Goal: Task Accomplishment & Management: Complete application form

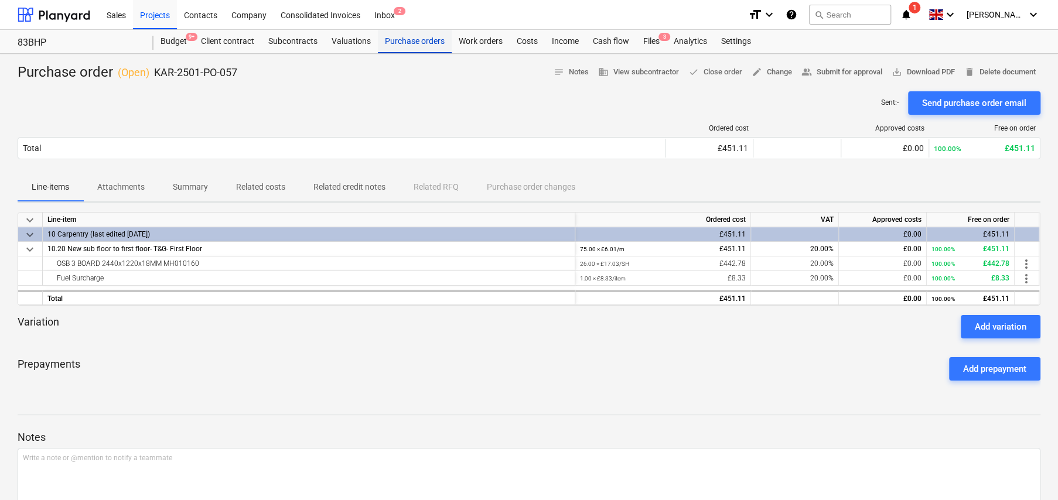
click at [409, 40] on div "Purchase orders" at bounding box center [415, 41] width 74 height 23
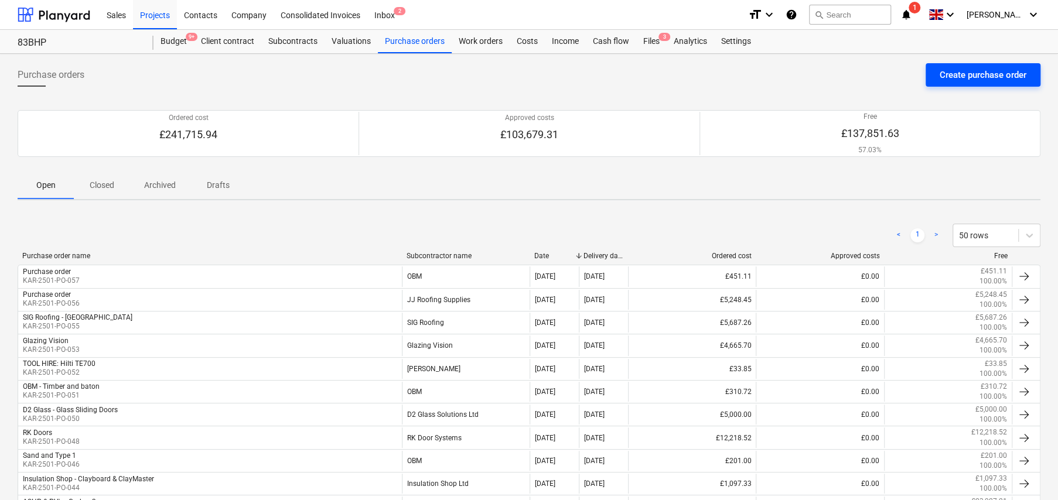
click at [982, 76] on div "Create purchase order" at bounding box center [982, 74] width 87 height 15
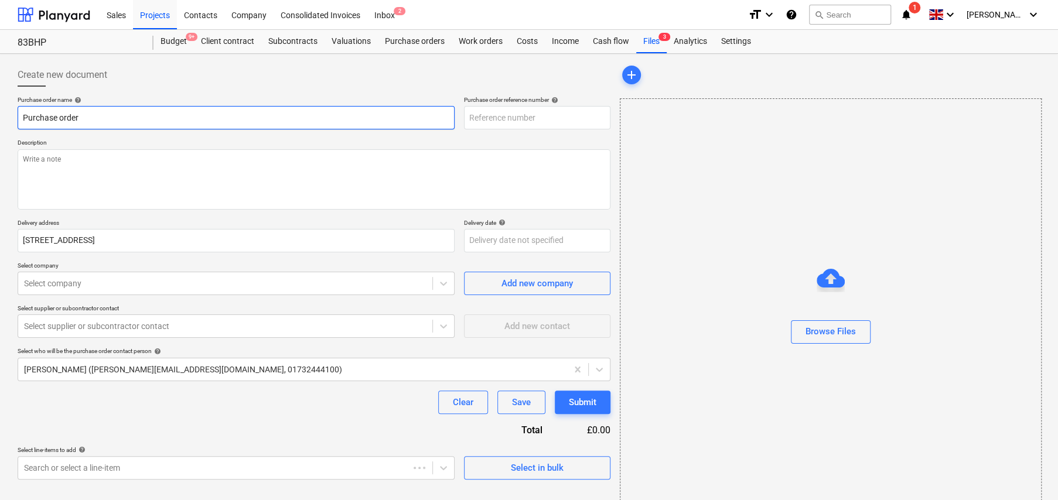
click at [173, 112] on input "Purchase order" at bounding box center [236, 117] width 437 height 23
type textarea "x"
type input "KAR-2501-PO-058"
click at [173, 112] on input "Purchase order" at bounding box center [236, 117] width 437 height 23
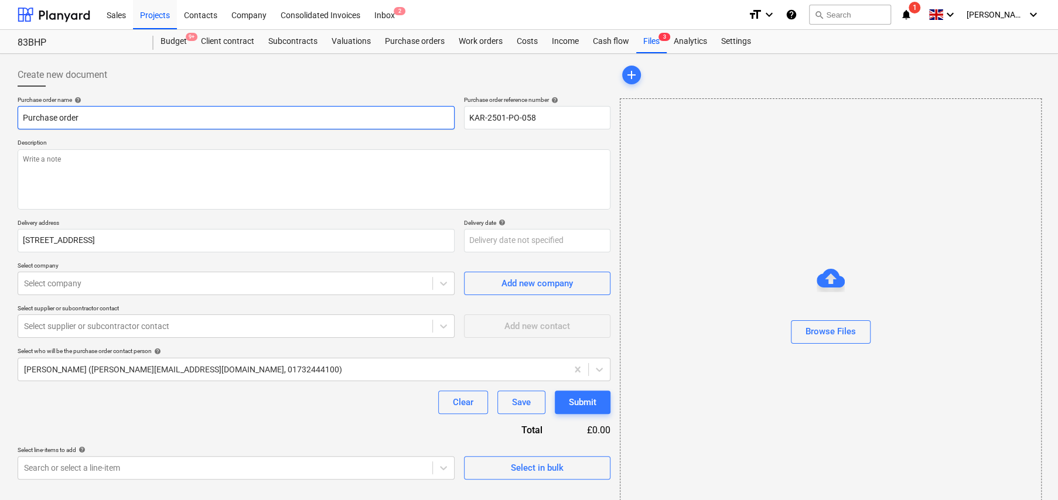
type textarea "x"
type input "E"
type textarea "x"
type input "E/"
type textarea "x"
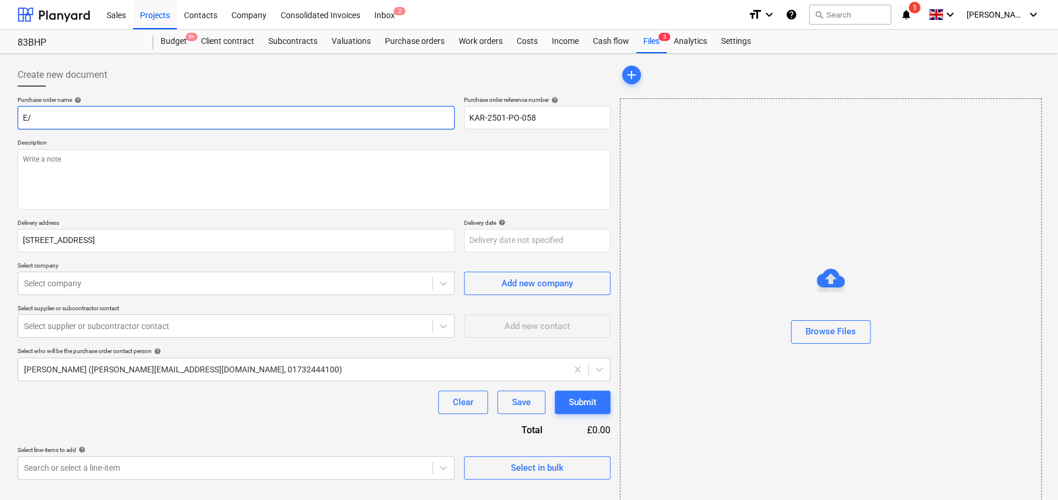
type input "E/O"
type textarea "x"
type input "E/O"
type textarea "x"
type input "E/O C"
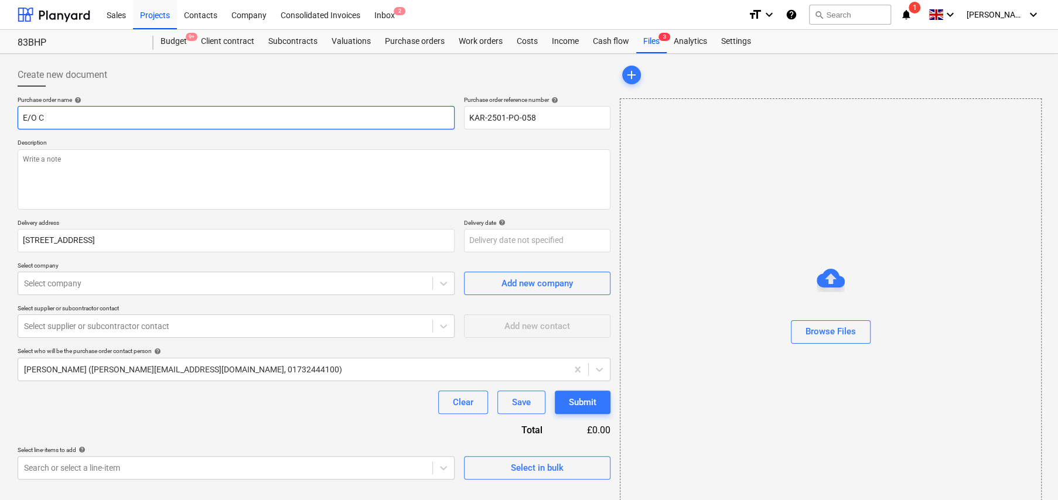
type textarea "x"
type input "E/O Cl"
type textarea "x"
type input "E/O Cla"
type textarea "x"
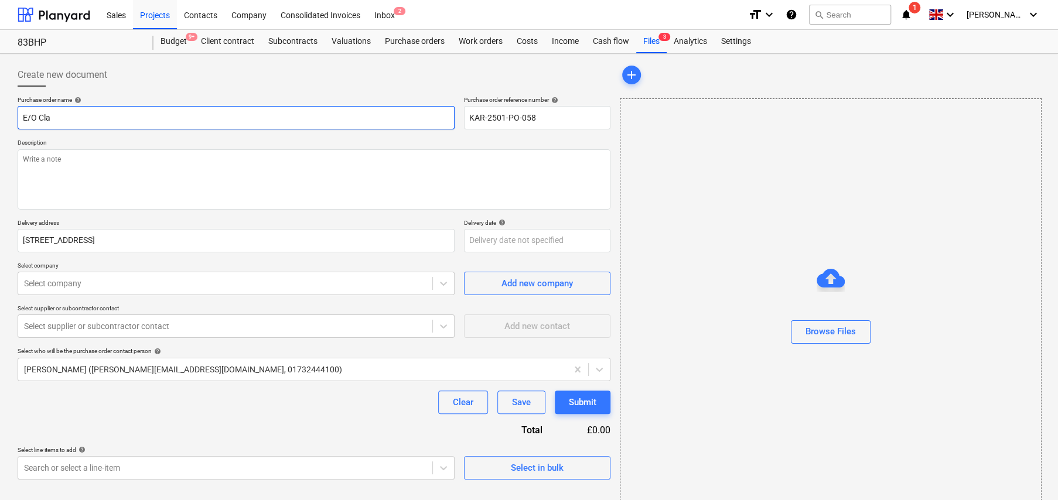
type input "E/O Clay"
type textarea "x"
type input "E/O Claym"
type textarea "x"
type input "E/O Clayma"
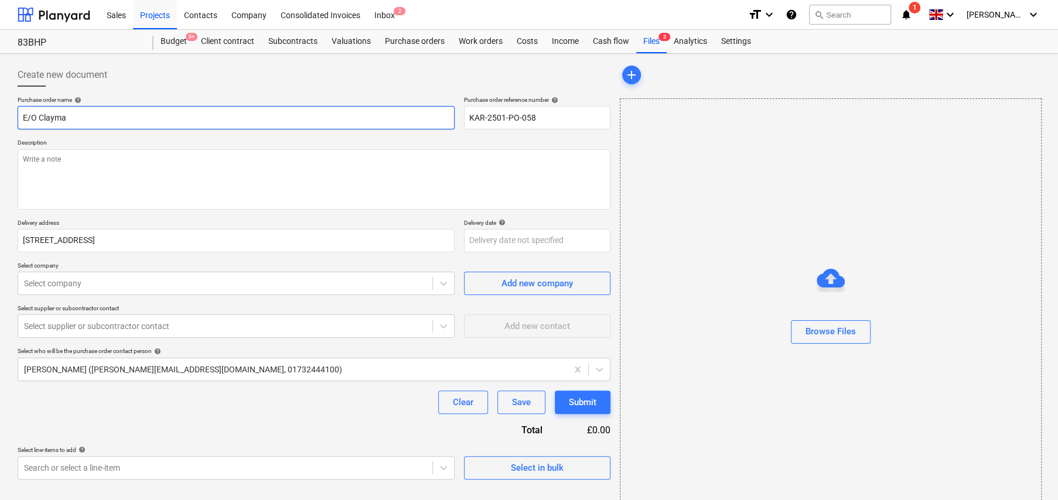
type textarea "x"
type input "E/O Claymas"
type textarea "x"
type input "E/O Claymast"
type textarea "x"
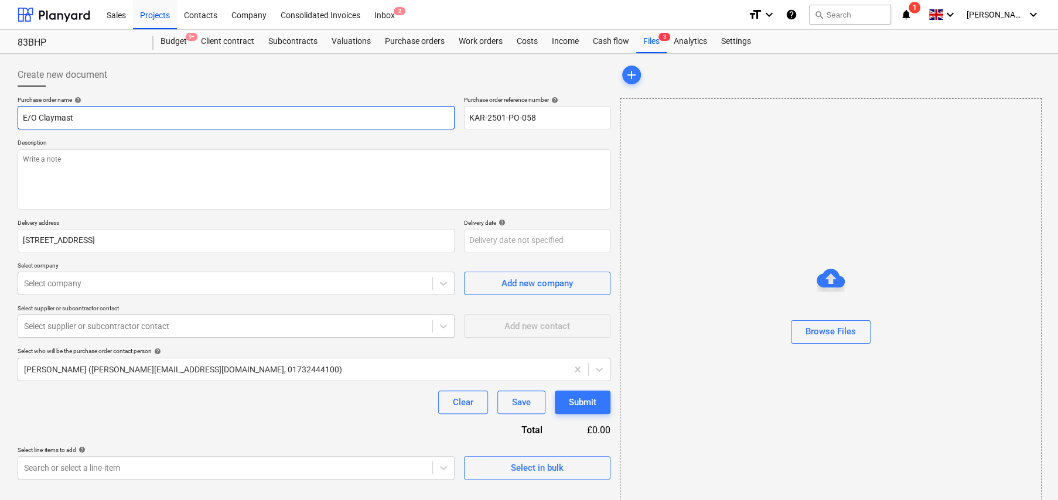
type input "E/O Claymaste"
type textarea "x"
type input "E/O Claymaster"
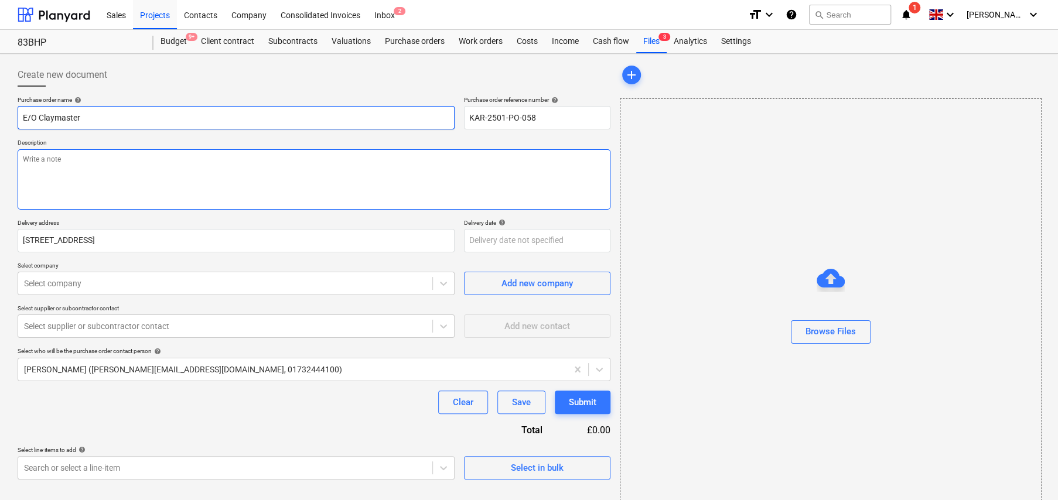
type textarea "x"
type textarea "E"
type textarea "x"
type textarea "W"
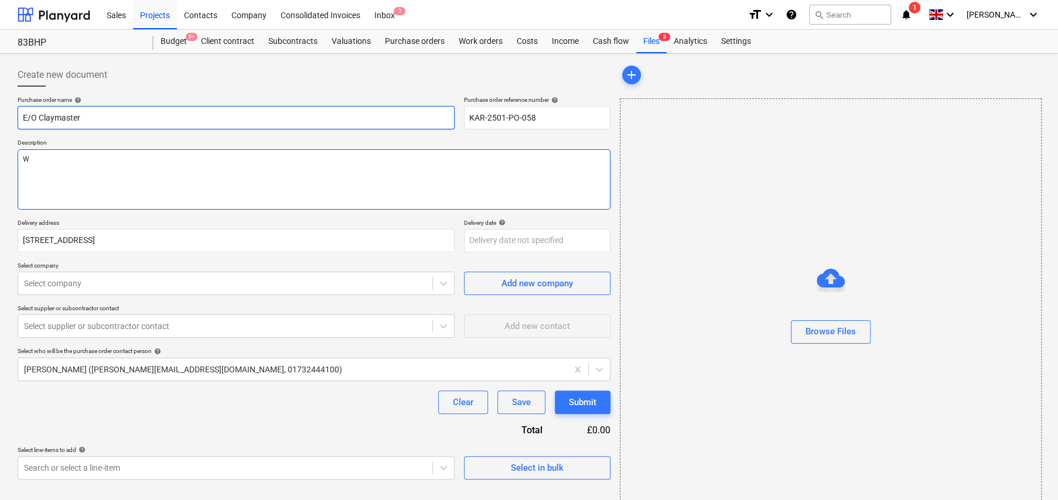
type textarea "x"
type textarea "We"
type textarea "x"
type textarea "Wen"
type textarea "x"
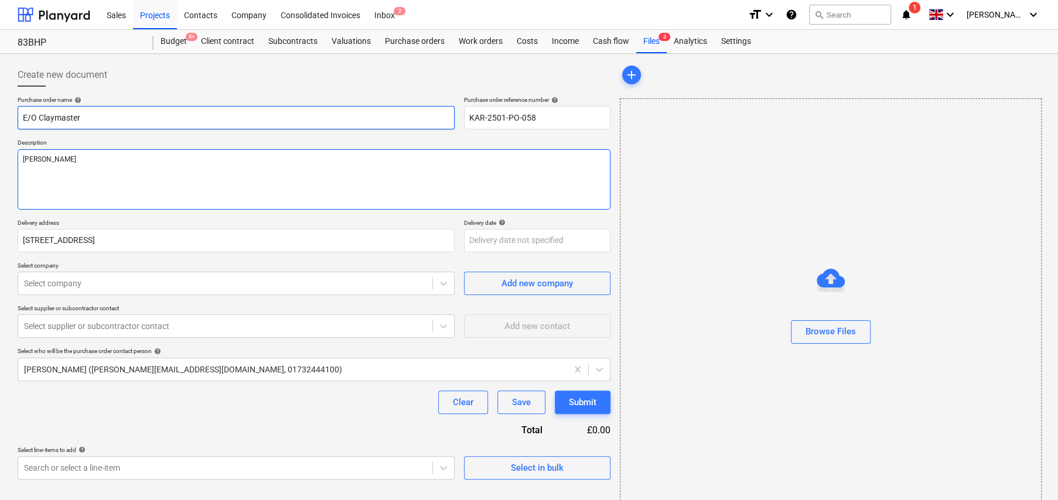
type textarea "We"
type textarea "x"
type textarea "Web"
type textarea "x"
type textarea "Web"
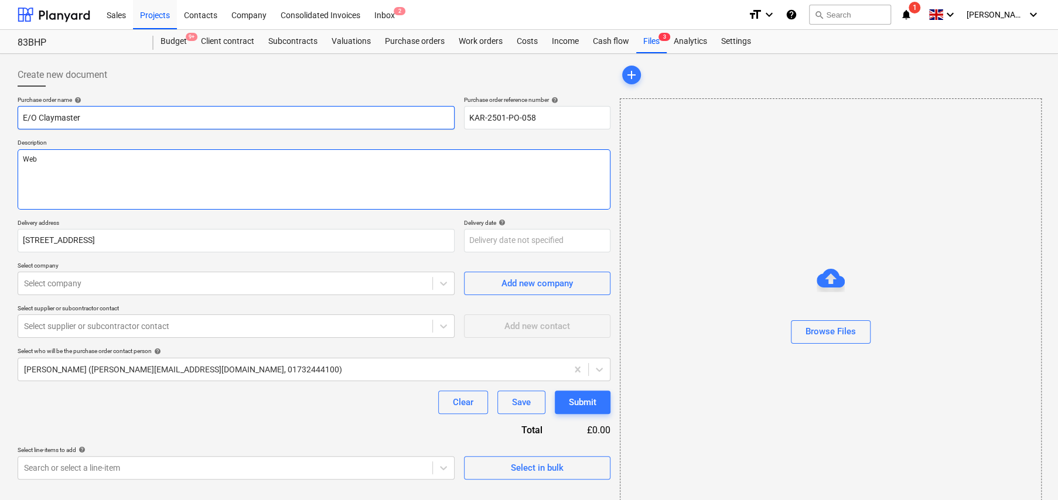
type textarea "x"
type textarea "Web o"
type textarea "x"
type textarea "Web or"
type textarea "x"
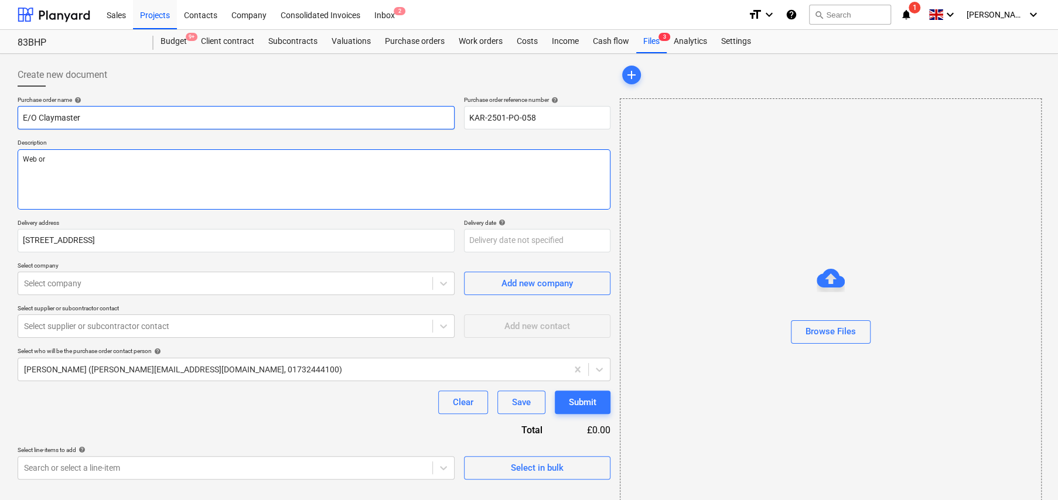
type textarea "Web ord"
type textarea "x"
type textarea "Web orde"
type textarea "x"
type textarea "Web order"
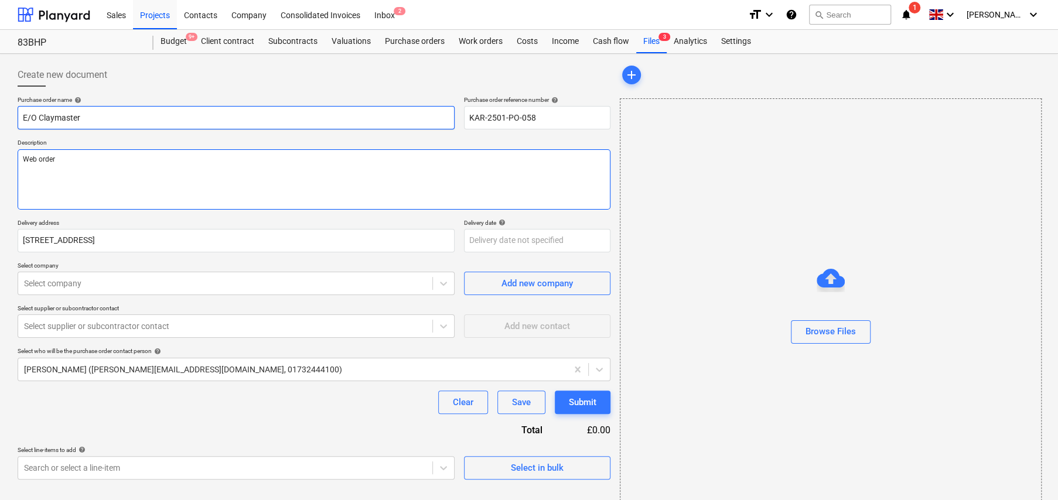
type textarea "x"
type textarea "Web ordere"
type textarea "x"
type textarea "Web order"
type textarea "x"
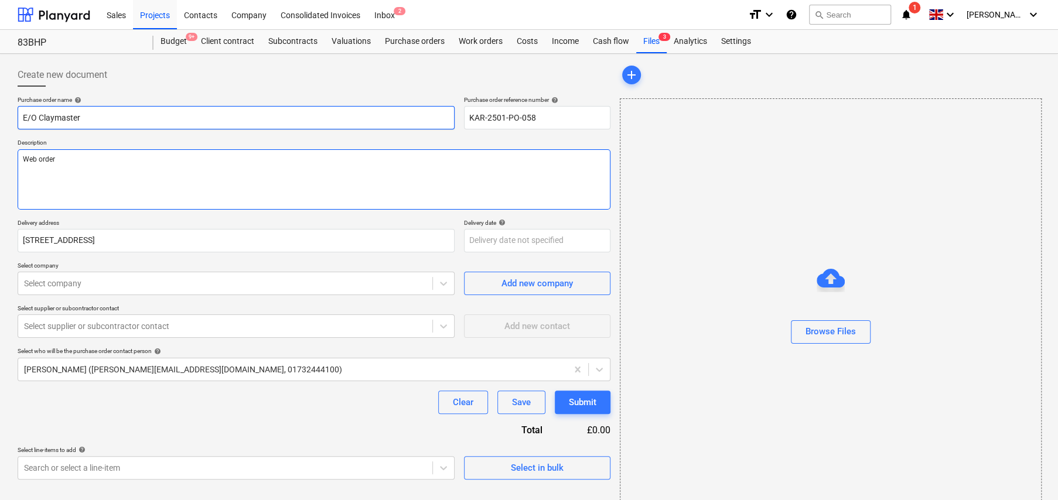
type textarea "Web order."
type textarea "x"
type textarea "Web order."
type textarea "x"
type textarea "Web order. D"
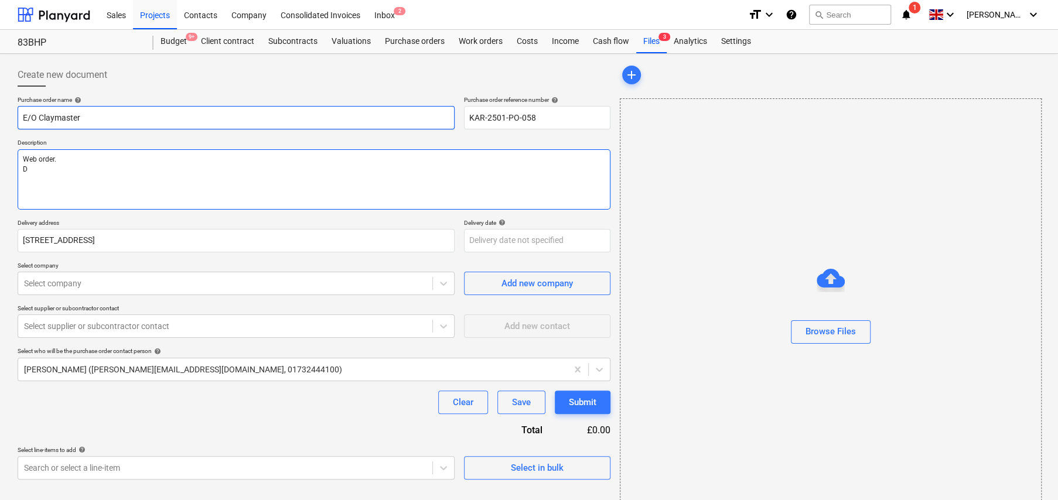
type textarea "x"
type textarea "Web order. De"
type textarea "x"
type textarea "Web order. Del"
type textarea "x"
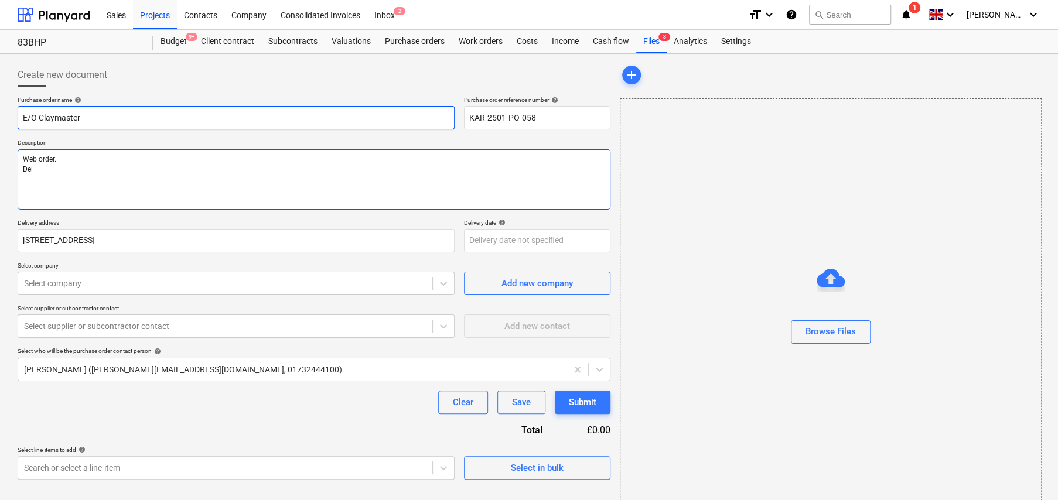
type textarea "Web order. Deli"
type textarea "x"
type textarea "Web order. Deliv"
type textarea "x"
type textarea "Web order. Delive"
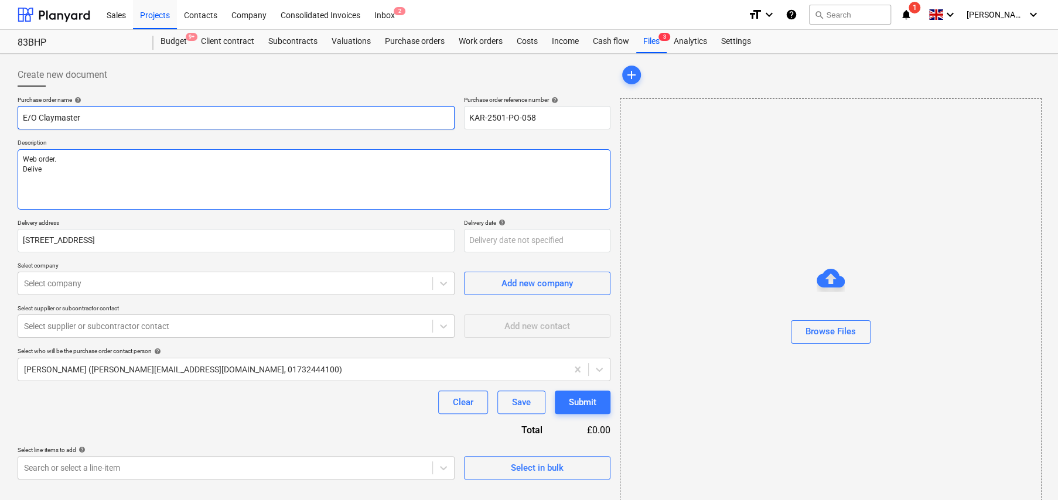
type textarea "x"
type textarea "Web order. Deliver"
type textarea "x"
type textarea "Web order. Delivery"
type textarea "x"
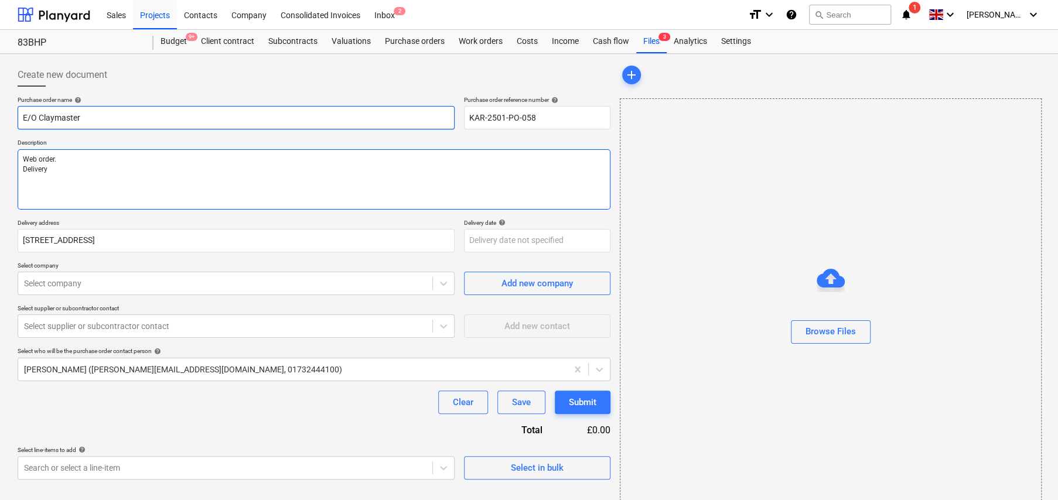
type textarea "Web order. Delivery"
type textarea "x"
type textarea "Web order. Delivery c"
type textarea "x"
type textarea "Web order. Delivery co"
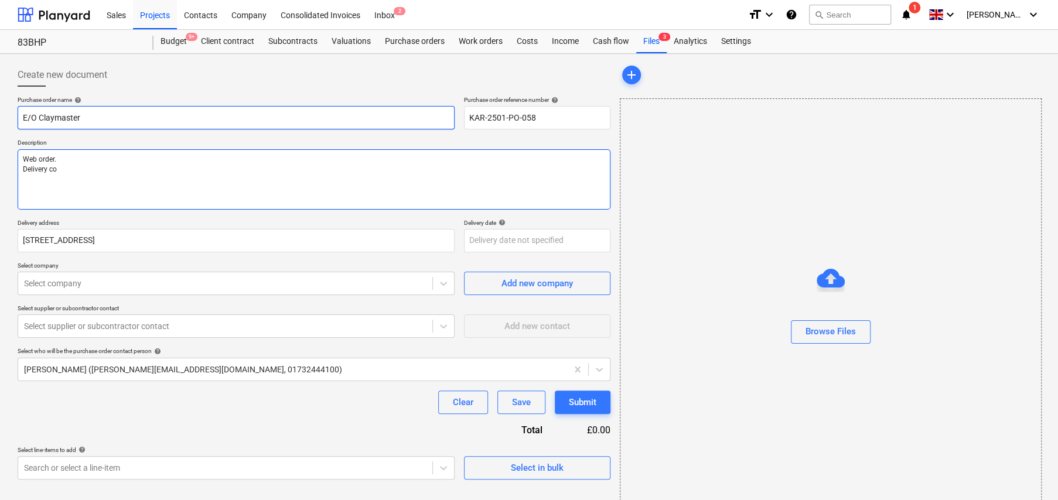
type textarea "x"
type textarea "Web order. Delivery con"
type textarea "x"
type textarea "Web order. Delivery cons"
type textarea "x"
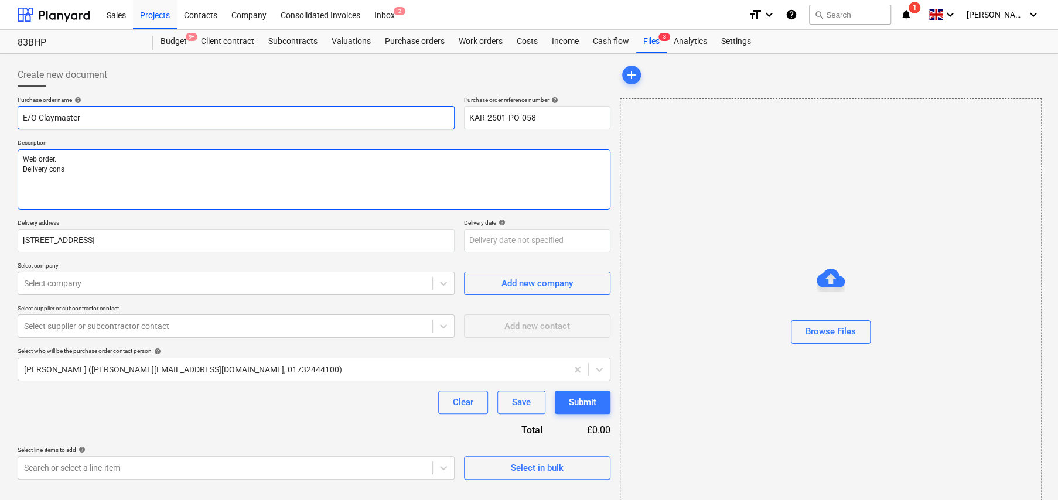
type textarea "Web order. Delivery consi"
type textarea "x"
type textarea "Web order. Delivery consir"
type textarea "x"
type textarea "Web order. Delivery consirm"
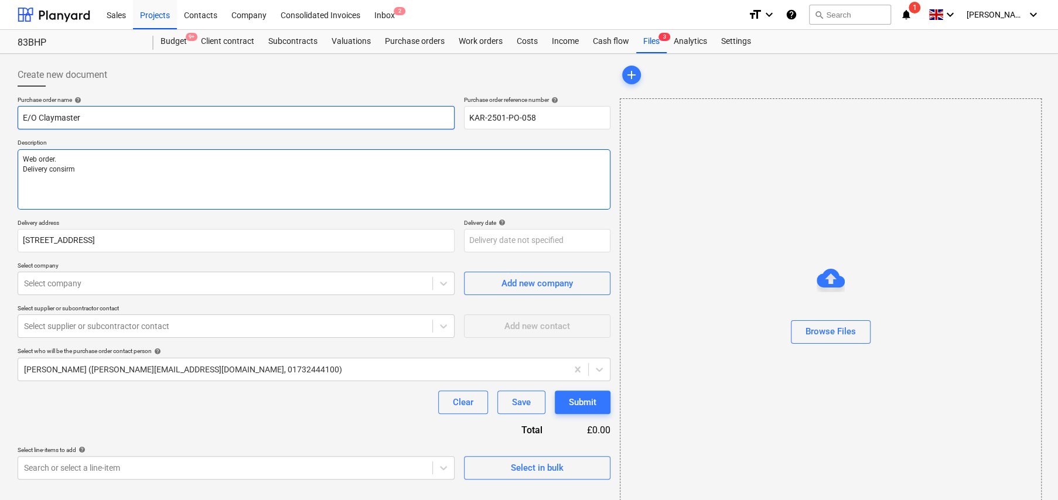
type textarea "x"
type textarea "Web order. Delivery consirme"
type textarea "x"
type textarea "Web order. Delivery consirmed"
type textarea "x"
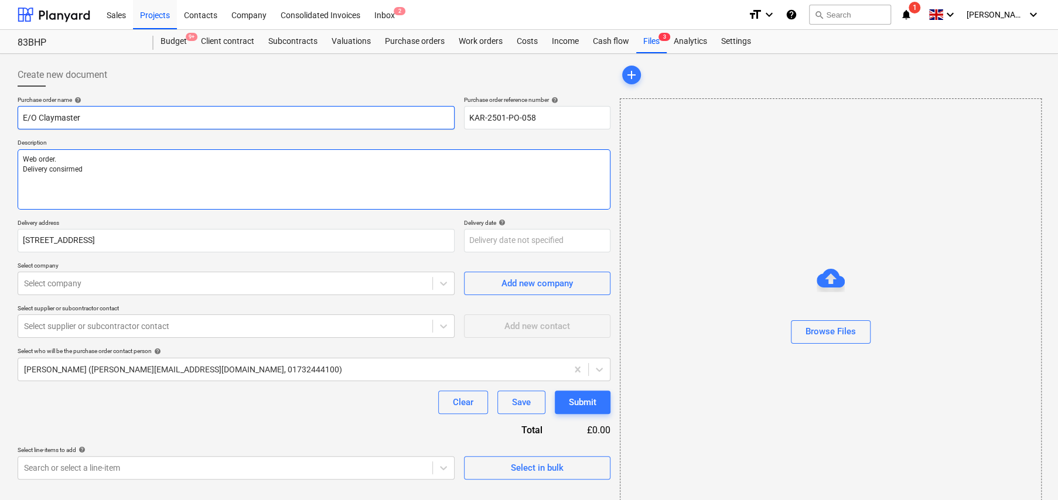
type textarea "Web order. Delivery consirmed"
type textarea "x"
type textarea "Web order. Delivery consirmed f"
type textarea "x"
type textarea "Web order. Delivery consirmed fo"
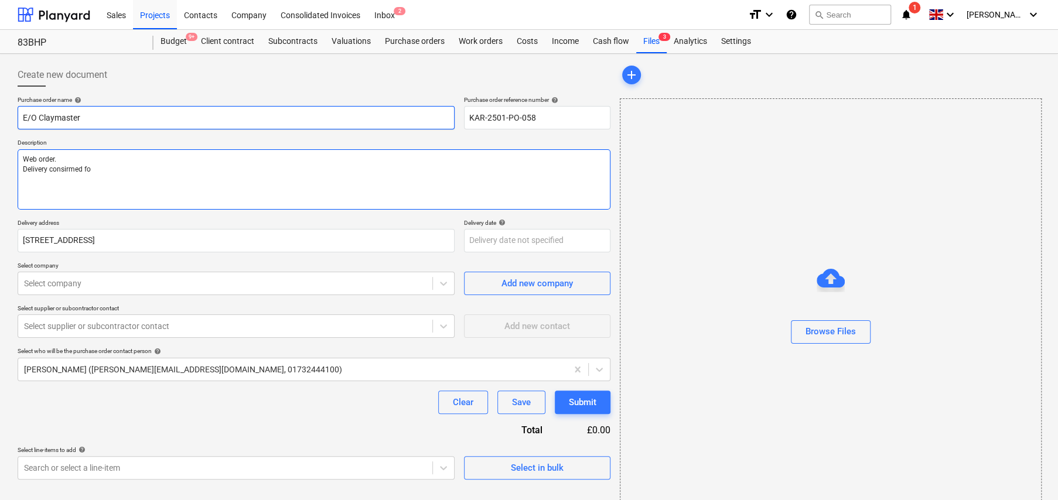
type textarea "x"
type textarea "Web order. Delivery consirmed for"
type textarea "x"
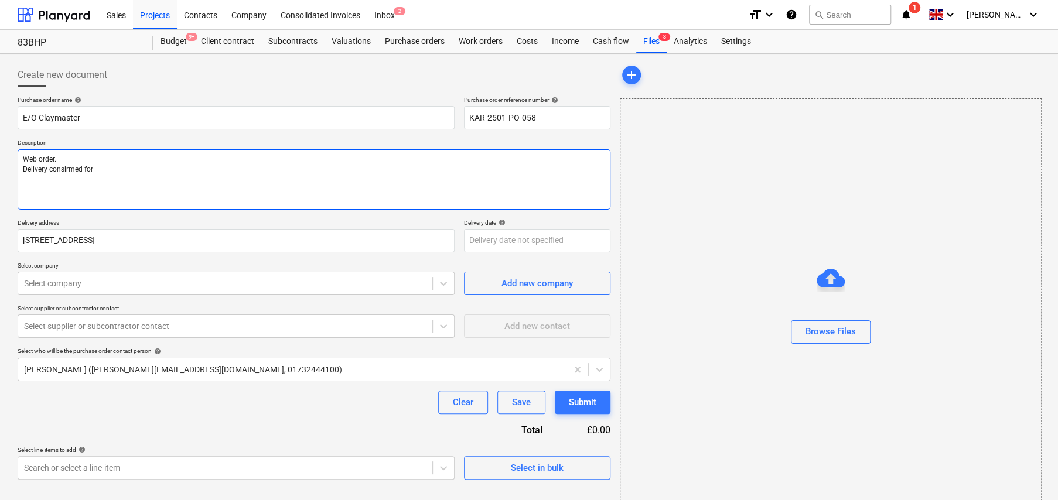
type textarea "Web order. Delivery consirmed for"
type textarea "x"
click at [109, 167] on textarea "Web order. Delivery confirmed for" at bounding box center [314, 179] width 593 height 60
type textarea "Web order. Delivery confirmed for"
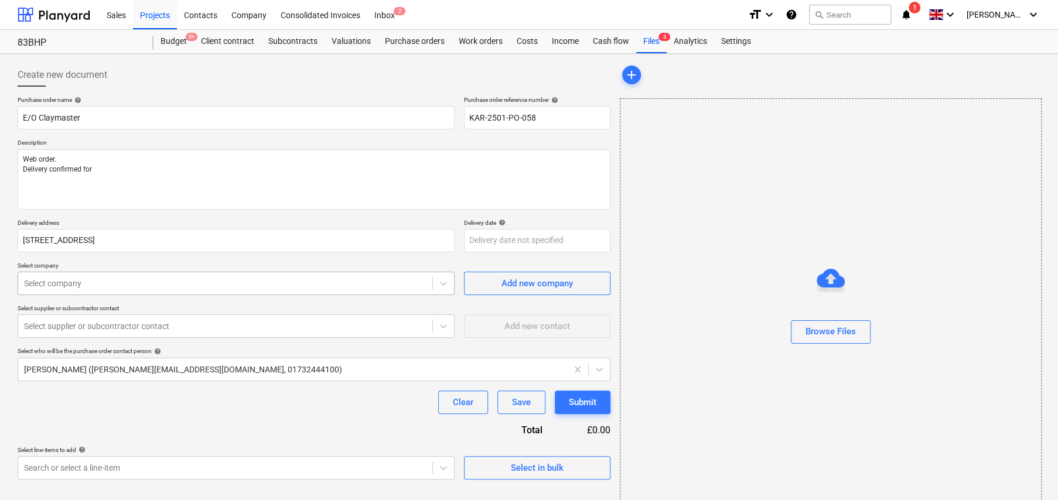
type textarea "x"
click at [71, 282] on div at bounding box center [225, 284] width 402 height 12
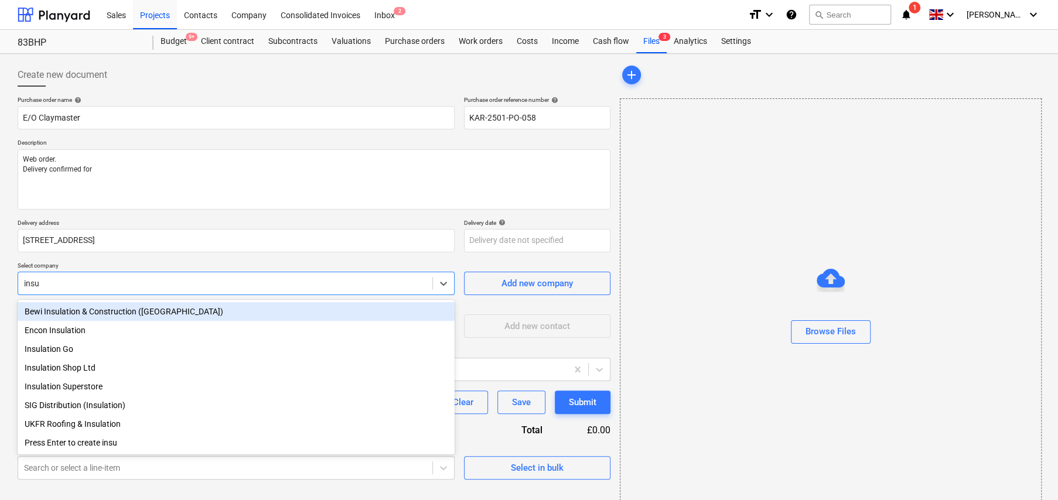
type input "insul"
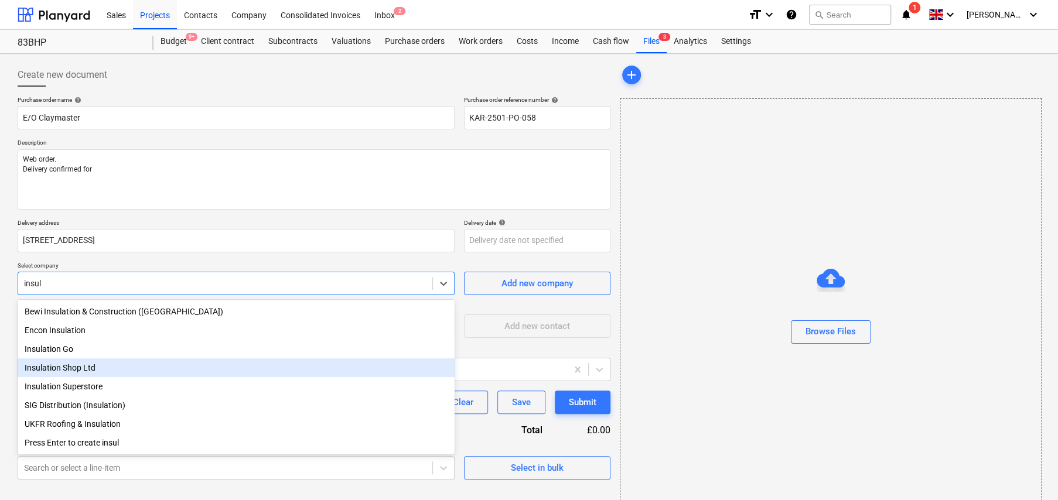
type textarea "x"
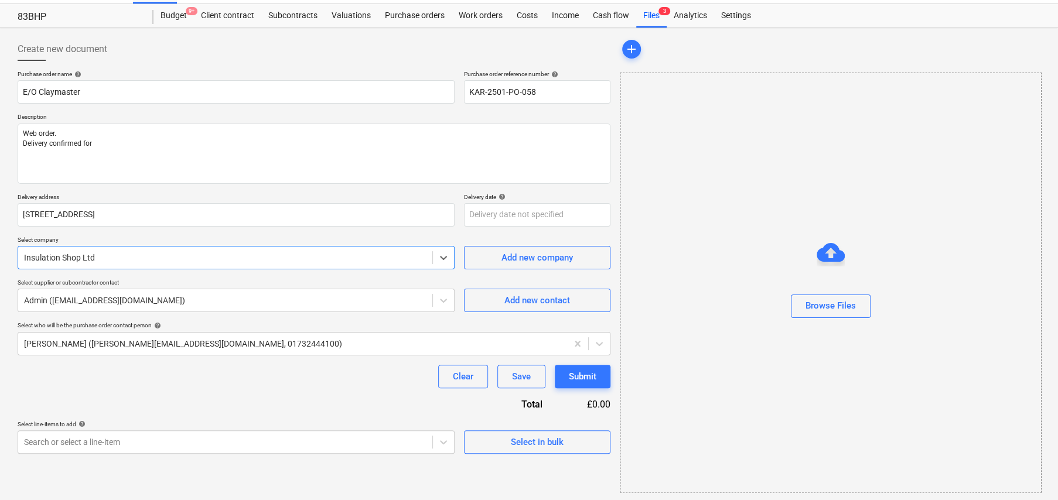
scroll to position [28, 0]
click at [548, 437] on div "Select in bulk" at bounding box center [537, 440] width 53 height 15
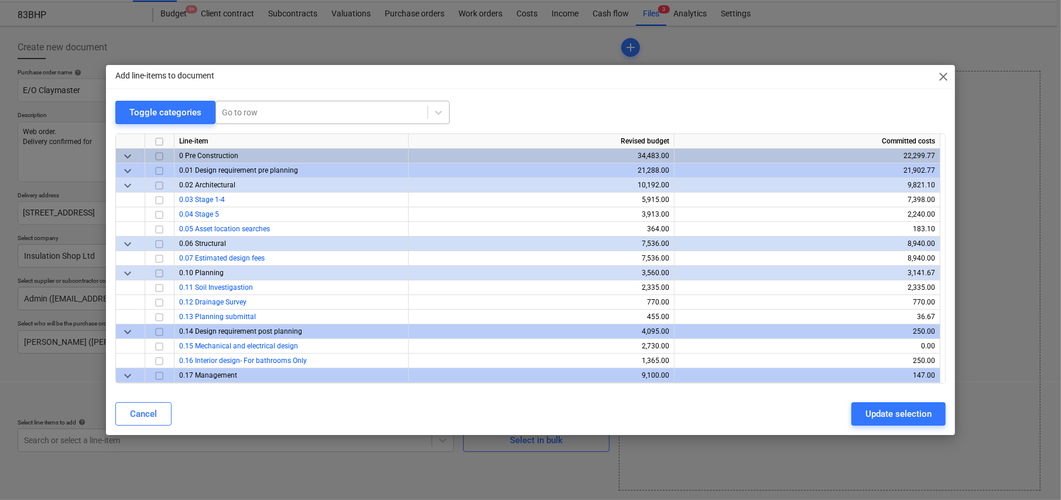
click at [272, 109] on div at bounding box center [322, 113] width 200 height 12
click at [943, 75] on span "close" at bounding box center [943, 77] width 14 height 14
type textarea "x"
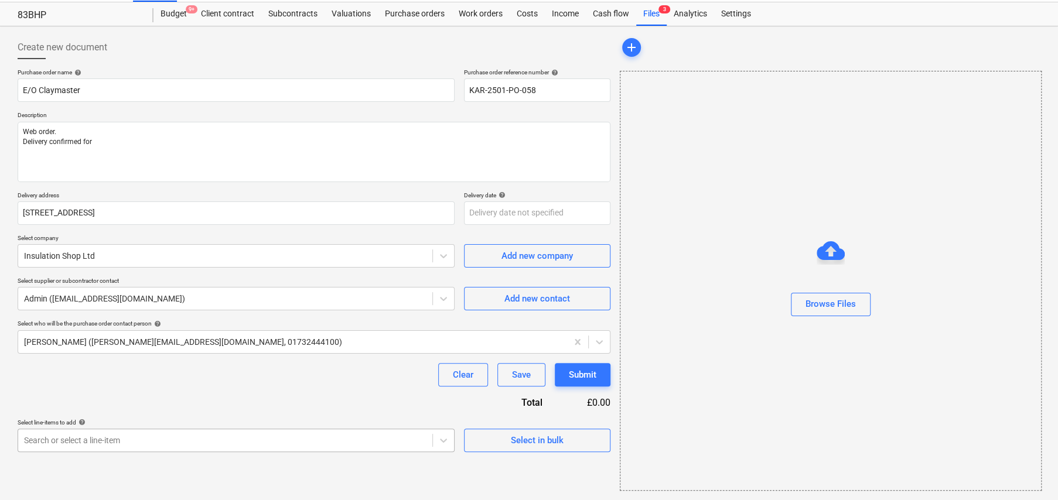
click at [99, 436] on body "Sales Projects Contacts Company Consolidated Invoices Inbox 2 format_size keybo…" at bounding box center [529, 222] width 1058 height 500
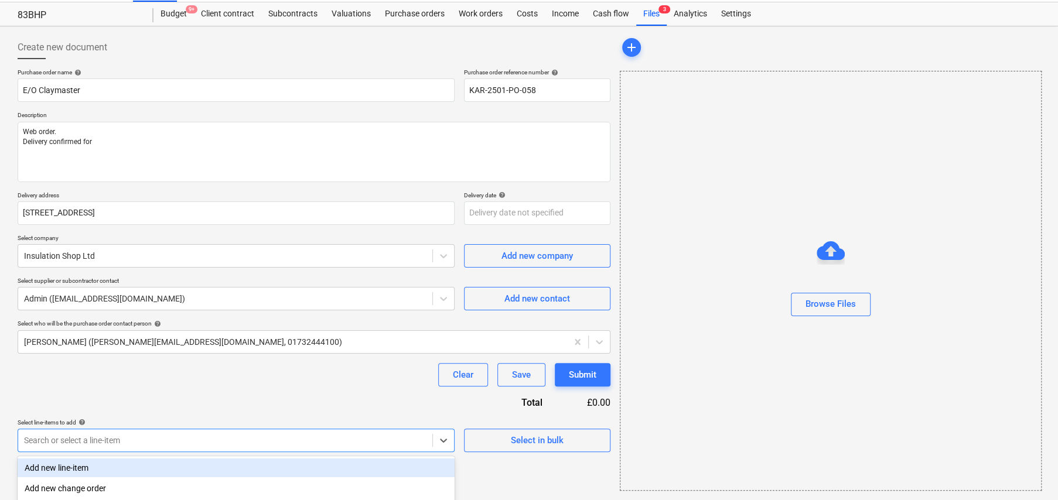
scroll to position [162, 0]
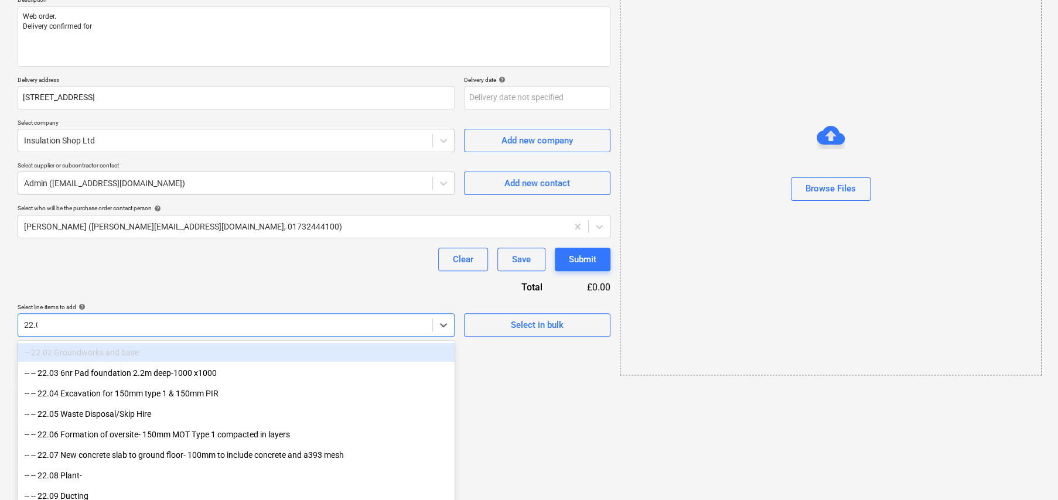
type input "22.03"
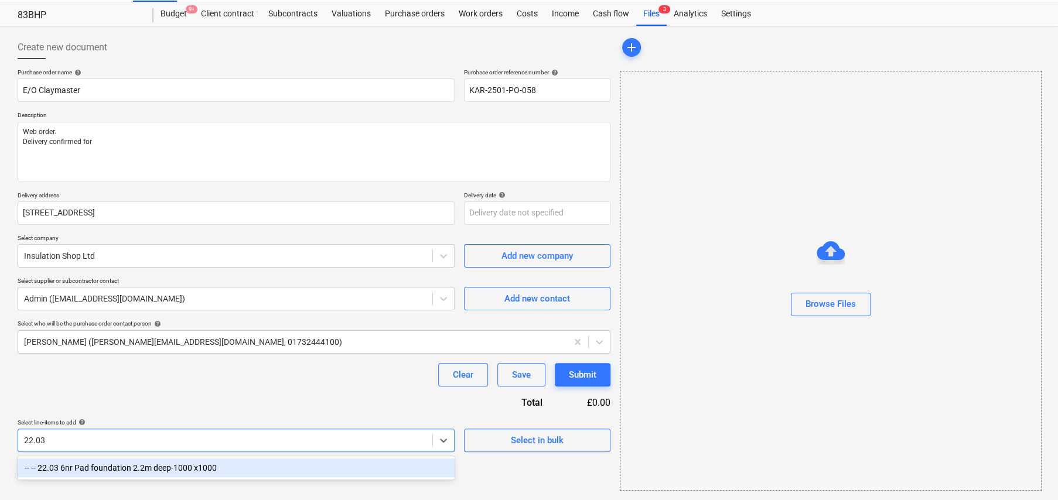
scroll to position [28, 0]
click at [115, 473] on div "-- -- 22.03 6nr Pad foundation 2.2m deep-1000 x1000" at bounding box center [236, 468] width 437 height 19
type textarea "x"
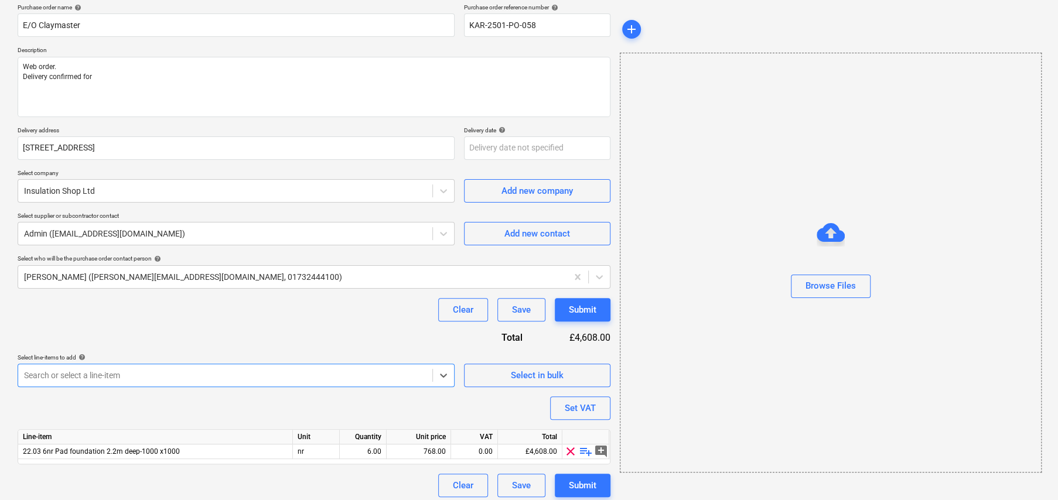
scroll to position [98, 0]
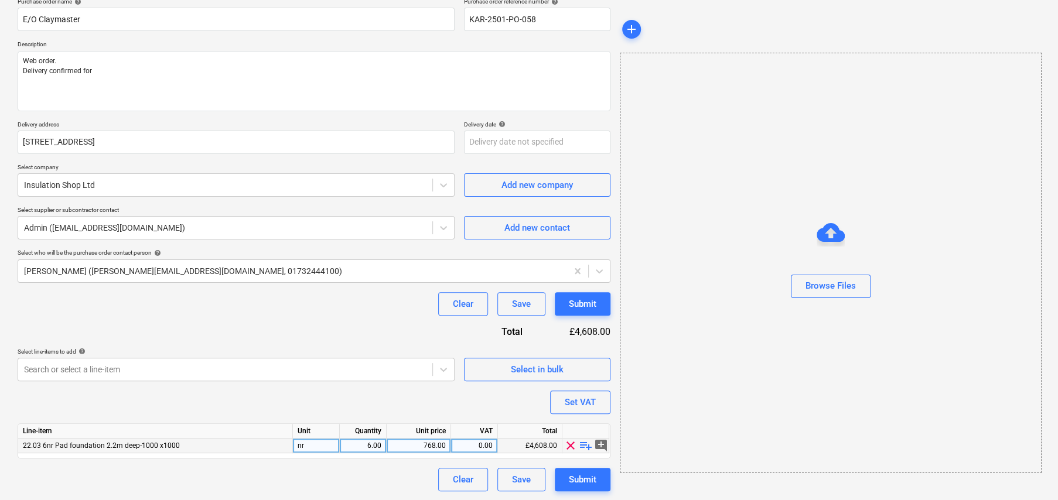
click at [584, 445] on span "playlist_add" at bounding box center [586, 446] width 14 height 14
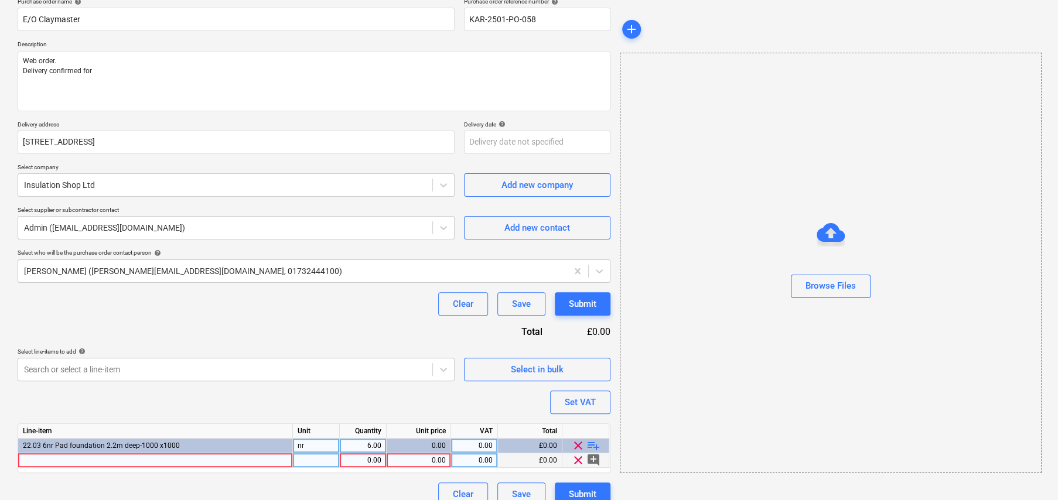
click at [71, 454] on div at bounding box center [155, 460] width 275 height 15
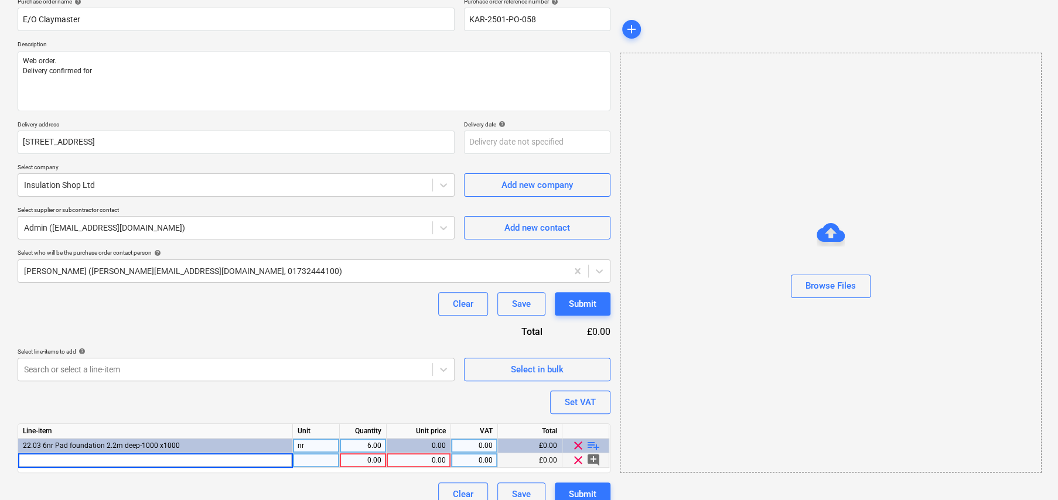
type textarea "x"
type input "75mm Claymaster 2400x1200"
click at [321, 462] on div at bounding box center [316, 460] width 47 height 15
type textarea "x"
type input "SH"
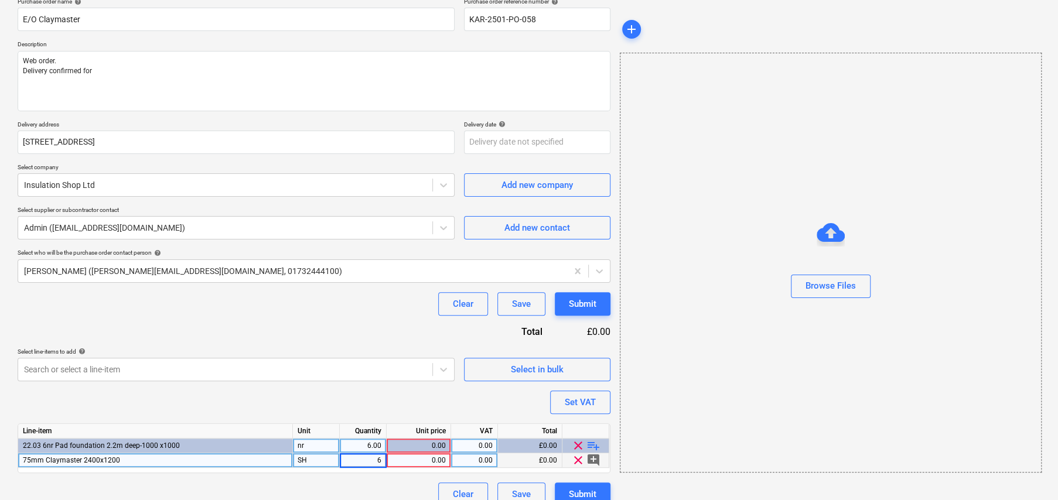
type textarea "x"
type input "27.57"
click at [436, 457] on div "27.57" at bounding box center [418, 460] width 54 height 15
click at [504, 138] on input "text" at bounding box center [537, 142] width 146 height 23
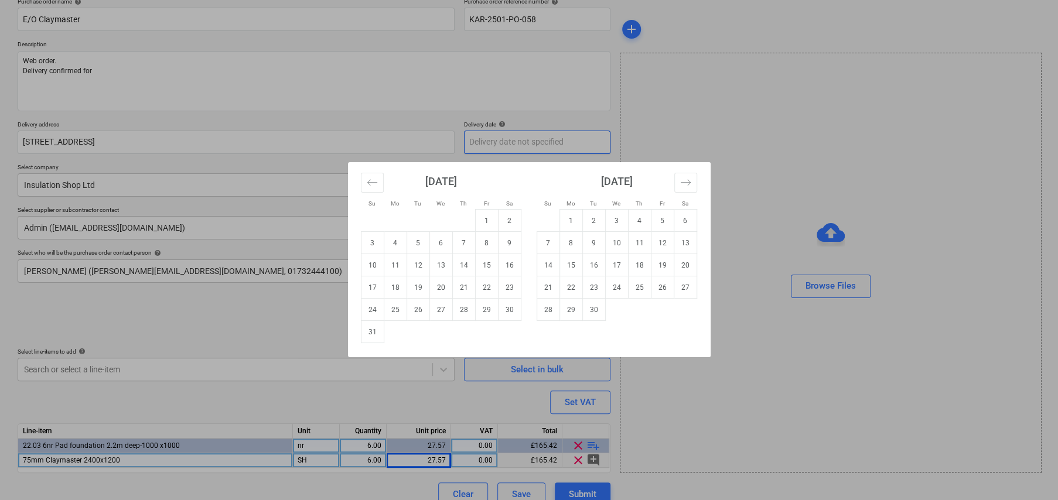
click at [501, 139] on body "Sales Projects Contacts Company Consolidated Invoices Inbox 2 format_size keybo…" at bounding box center [529, 152] width 1058 height 500
click at [443, 285] on td "20" at bounding box center [440, 287] width 23 height 22
type textarea "x"
type input "20 Aug 2025"
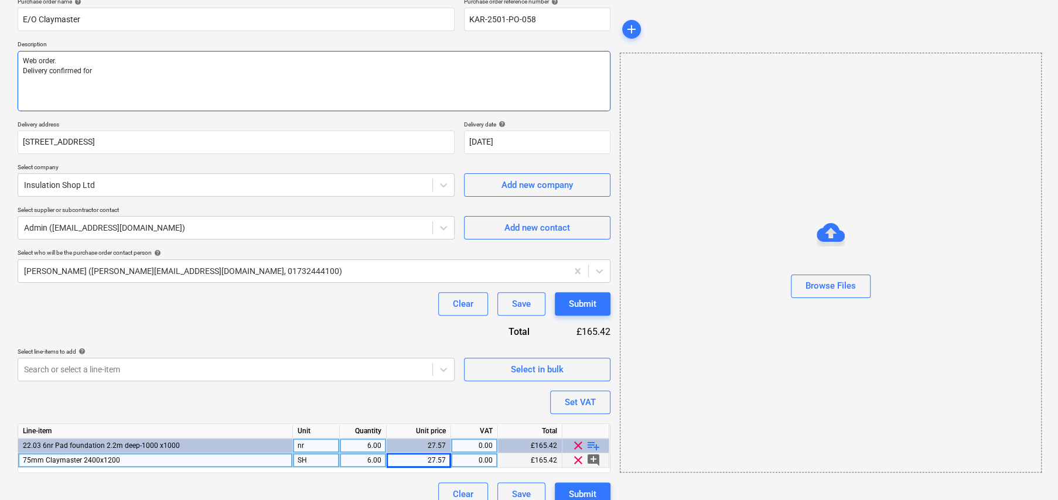
click at [188, 70] on textarea "Web order. Delivery confirmed for" at bounding box center [314, 81] width 593 height 60
type textarea "x"
type textarea "Web order. Delivery confirmed for 2"
type textarea "x"
type textarea "Web order. Delivery confirmed for 20"
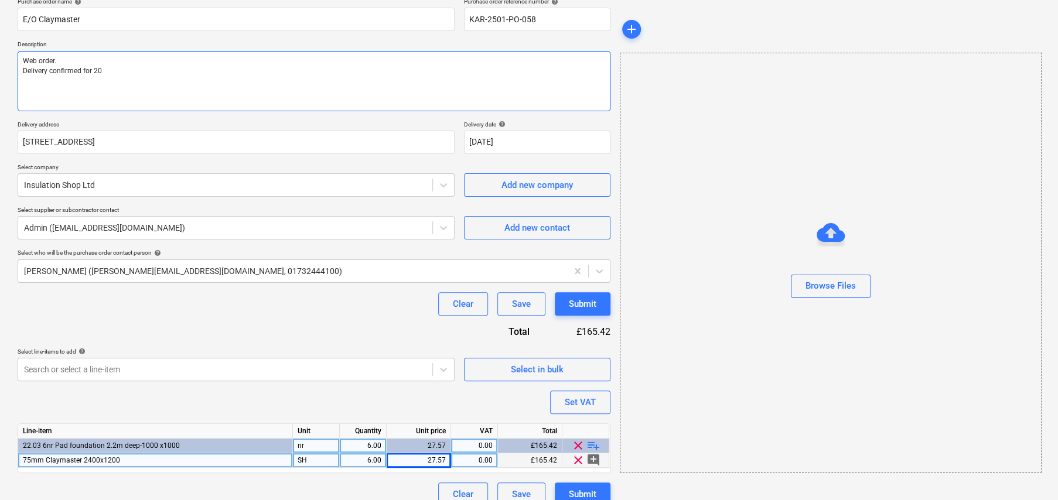
type textarea "x"
type textarea "Web order. Delivery confirmed for 20t"
type textarea "x"
type textarea "Web order. Delivery confirmed for 20th"
type textarea "x"
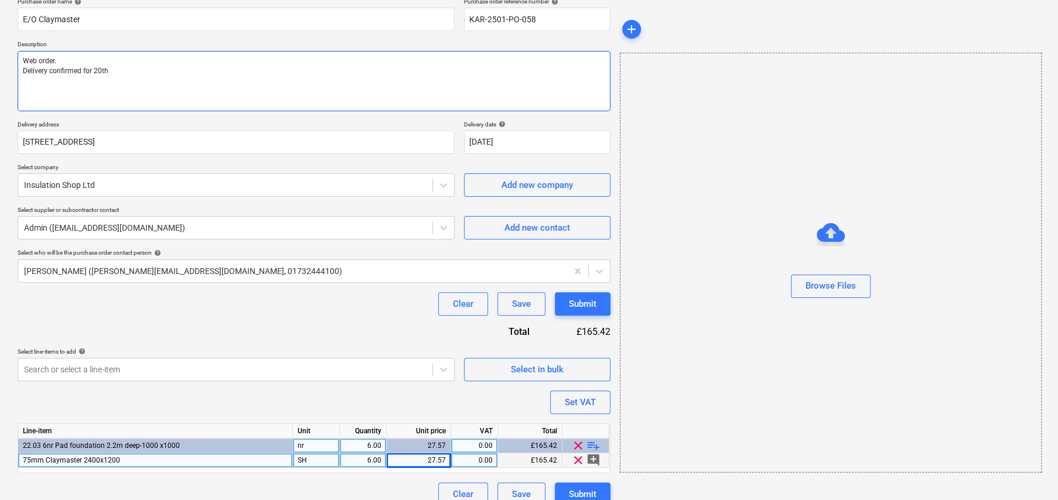
type textarea "Web order. Delivery confirmed for 20th"
type textarea "x"
type textarea "Web order. Delivery confirmed for 20th Au"
type textarea "x"
type textarea "Web order. Delivery confirmed for 20th Aug"
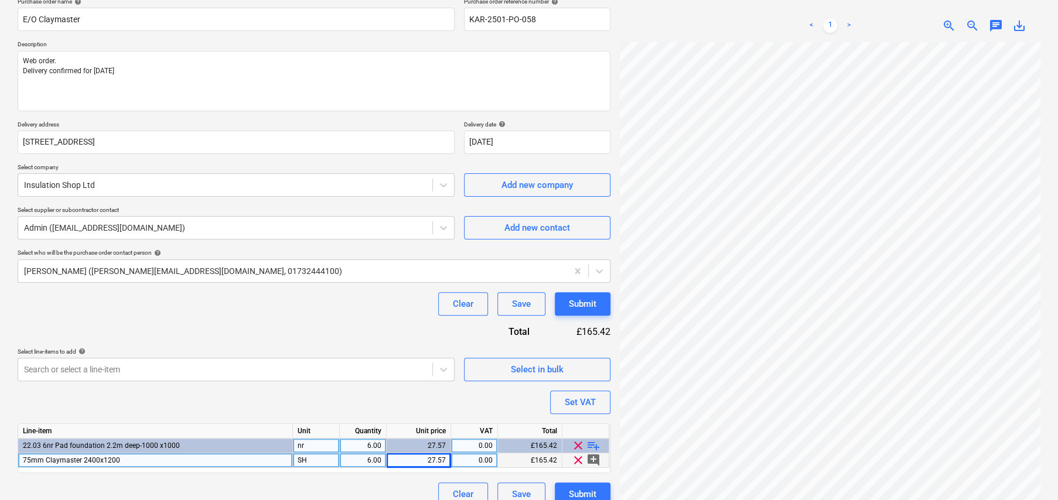
click at [433, 459] on div "27.57" at bounding box center [418, 460] width 54 height 15
type textarea "x"
type input "29"
type textarea "x"
type input "29.80"
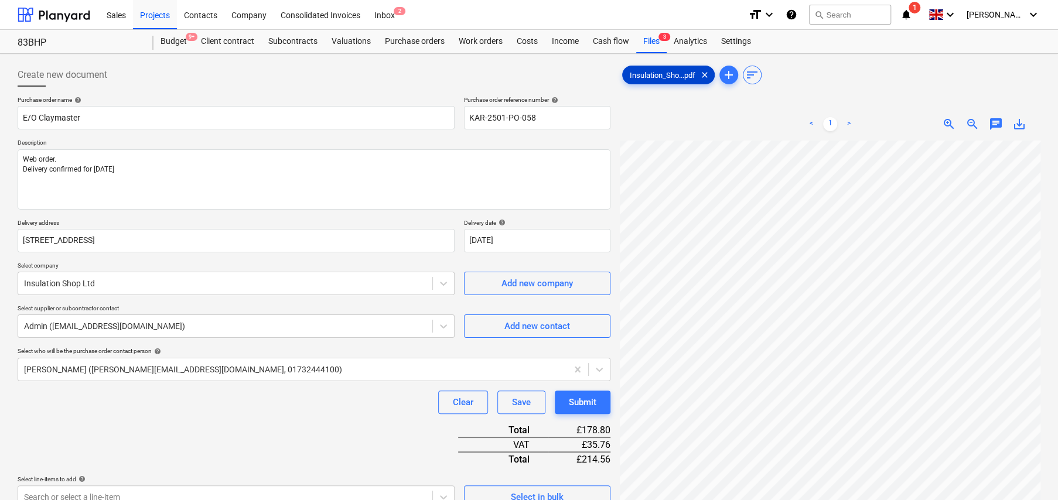
click at [652, 76] on span "Insulation_Sho...pdf" at bounding box center [663, 75] width 80 height 9
click at [707, 74] on span "clear" at bounding box center [705, 75] width 14 height 14
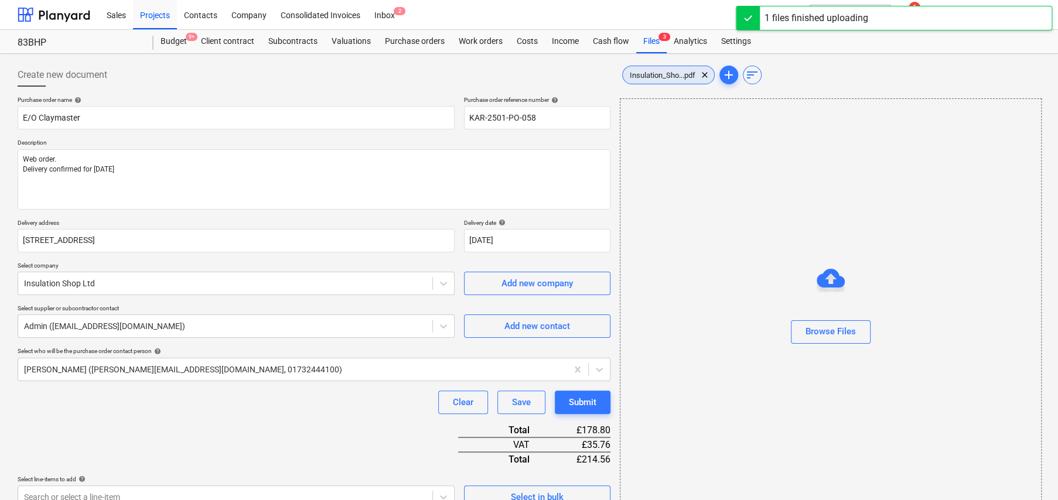
click at [653, 80] on div "Insulation_Sho...pdf clear" at bounding box center [668, 75] width 93 height 19
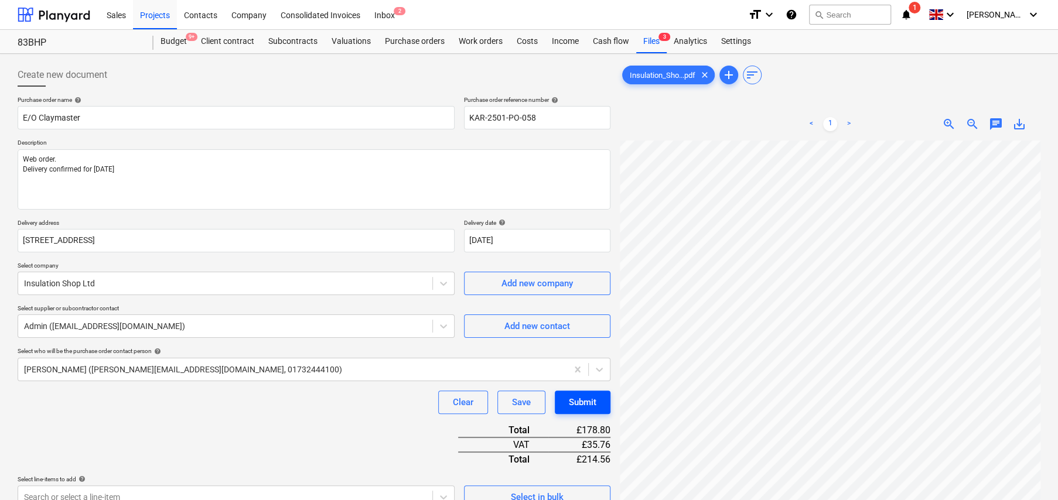
click at [590, 403] on div "Submit" at bounding box center [583, 402] width 28 height 15
type textarea "x"
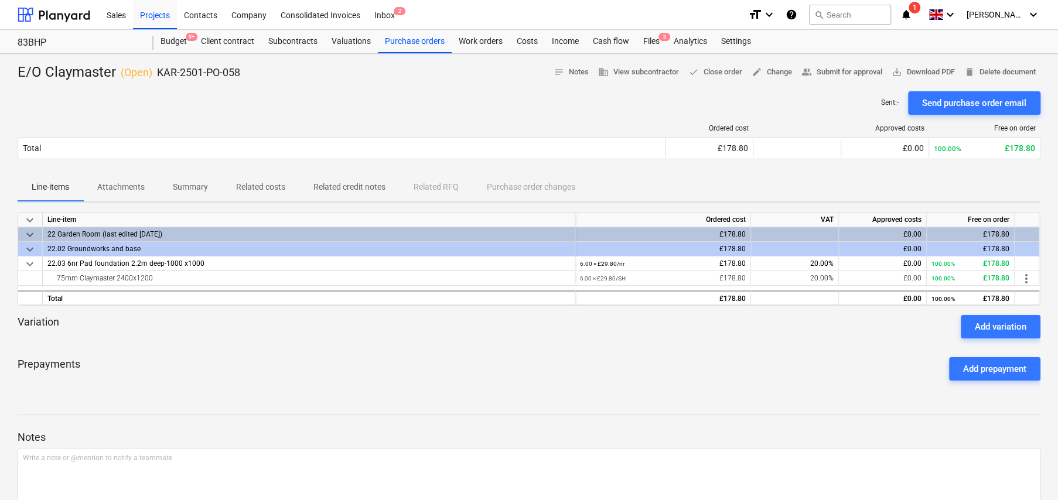
click at [118, 191] on p "Attachments" at bounding box center [120, 187] width 47 height 12
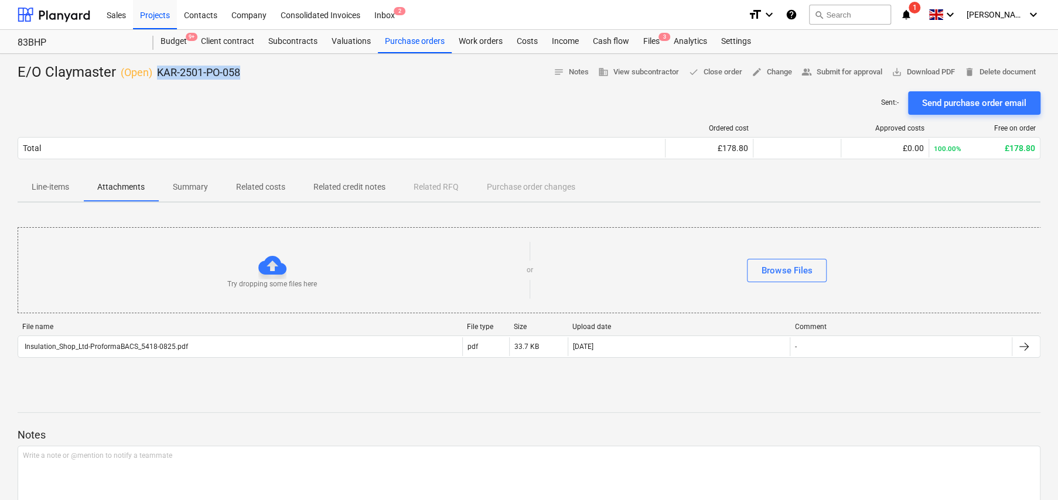
drag, startPoint x: 245, startPoint y: 76, endPoint x: 158, endPoint y: 76, distance: 87.9
click at [158, 76] on div "E/O Claymaster ( Open ) KAR-2501-PO-058 notes Notes business View subcontractor…" at bounding box center [529, 72] width 1023 height 19
copy p "KAR-2501-PO-058"
click at [917, 73] on span "save_alt Download PDF" at bounding box center [922, 72] width 63 height 13
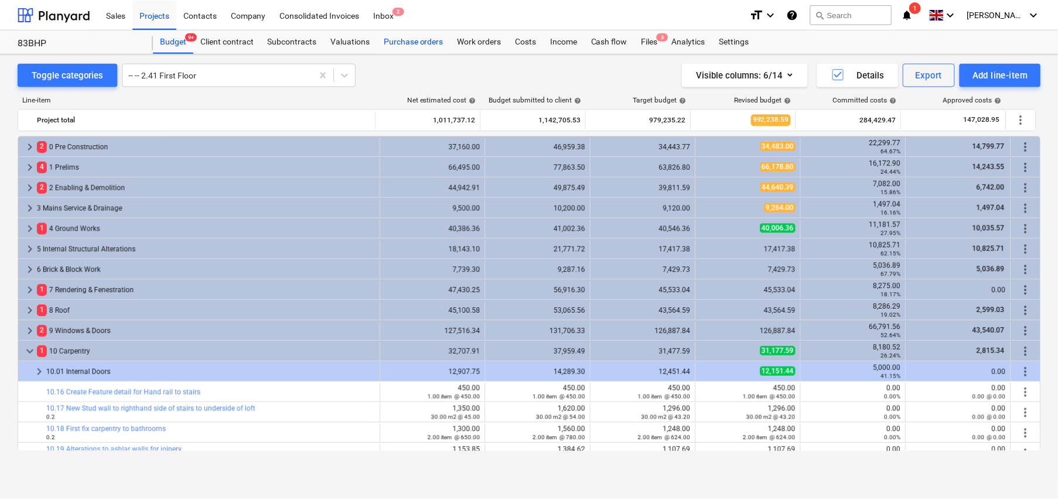
scroll to position [293, 0]
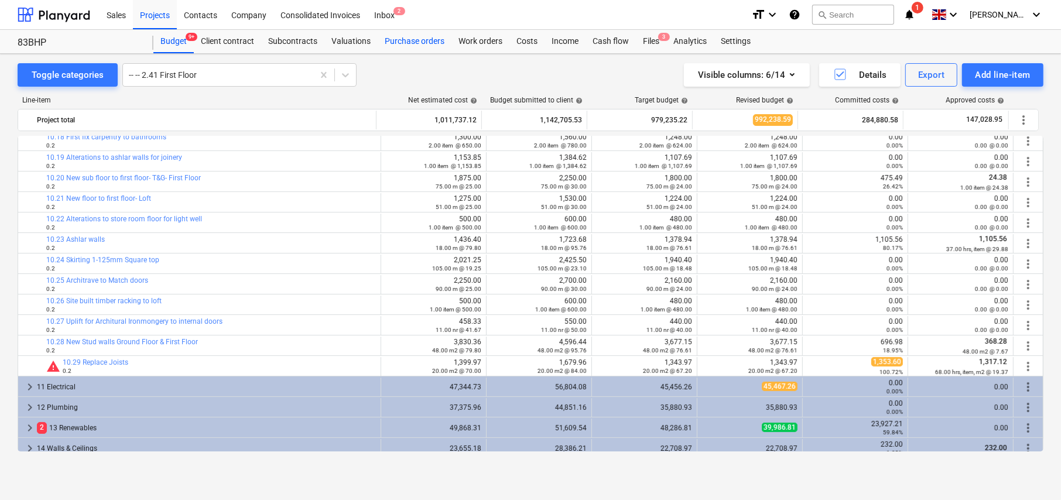
click at [406, 45] on div "Purchase orders" at bounding box center [415, 41] width 74 height 23
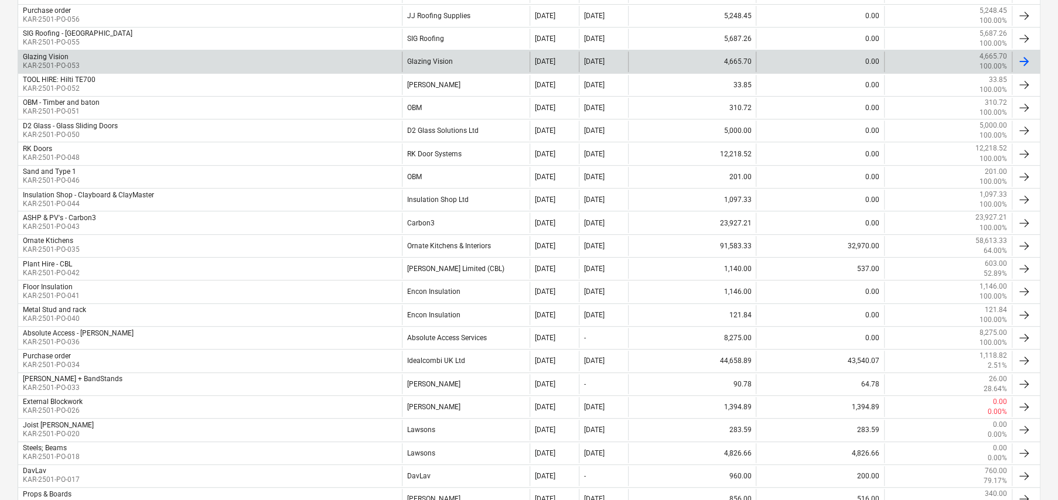
scroll to position [293, 0]
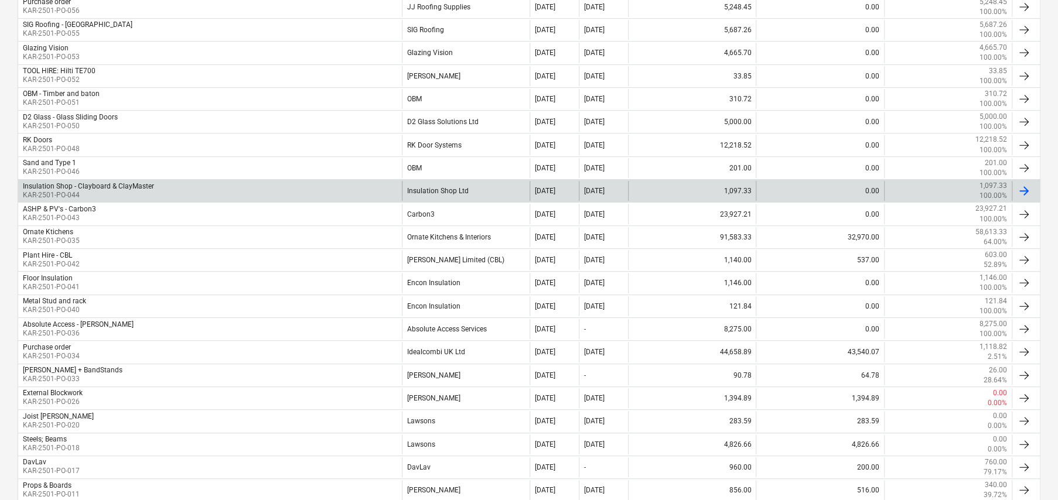
click at [119, 190] on p "KAR-2501-PO-044" at bounding box center [88, 195] width 131 height 10
